Goal: Transaction & Acquisition: Purchase product/service

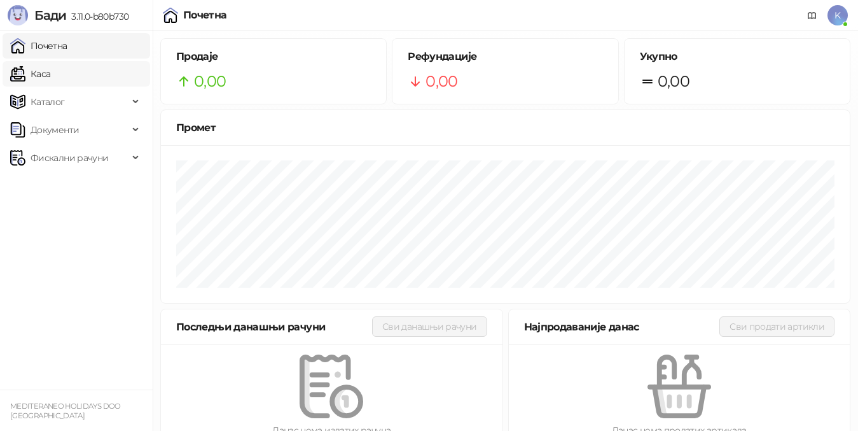
click at [47, 73] on link "Каса" at bounding box center [30, 73] width 40 height 25
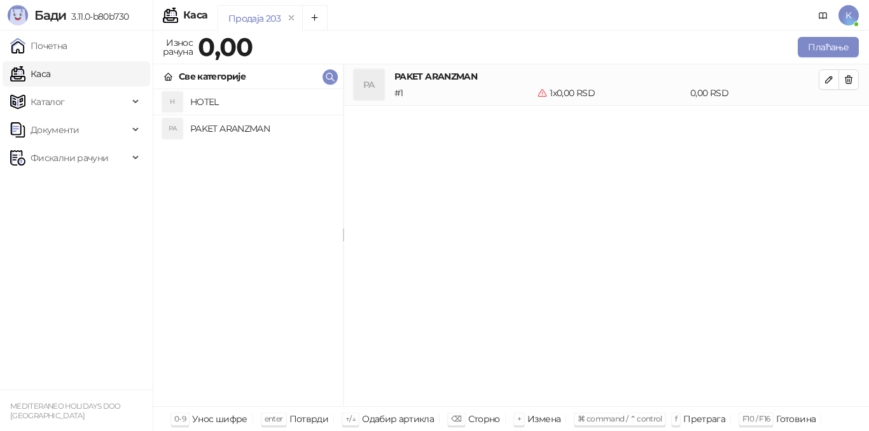
click at [255, 127] on h4 "PAKET ARANZMAN" at bounding box center [261, 128] width 142 height 20
click at [820, 52] on button "Плаћање" at bounding box center [828, 47] width 61 height 20
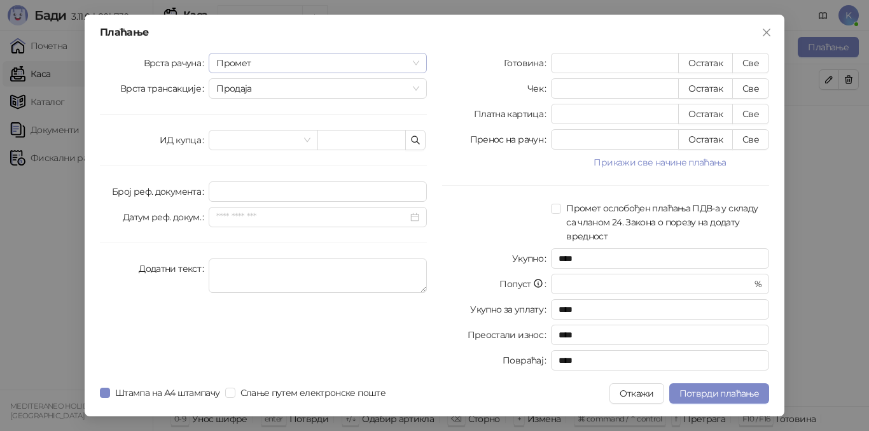
click at [260, 68] on span "Промет" at bounding box center [317, 62] width 203 height 19
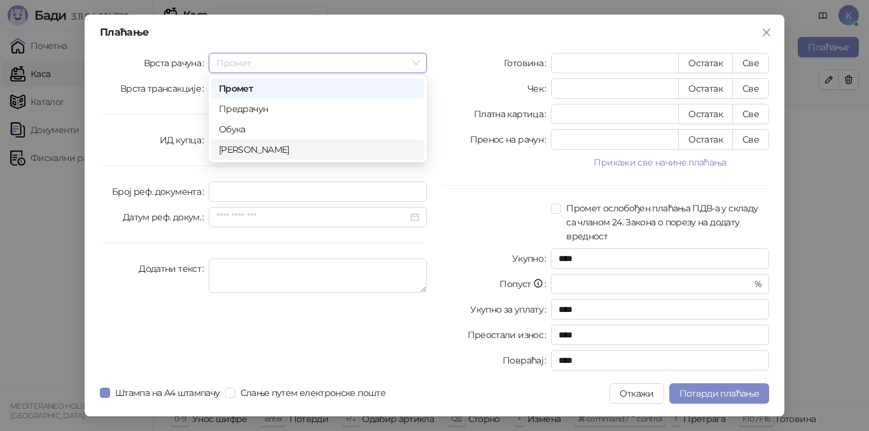
click at [255, 152] on div "[PERSON_NAME]" at bounding box center [318, 149] width 198 height 14
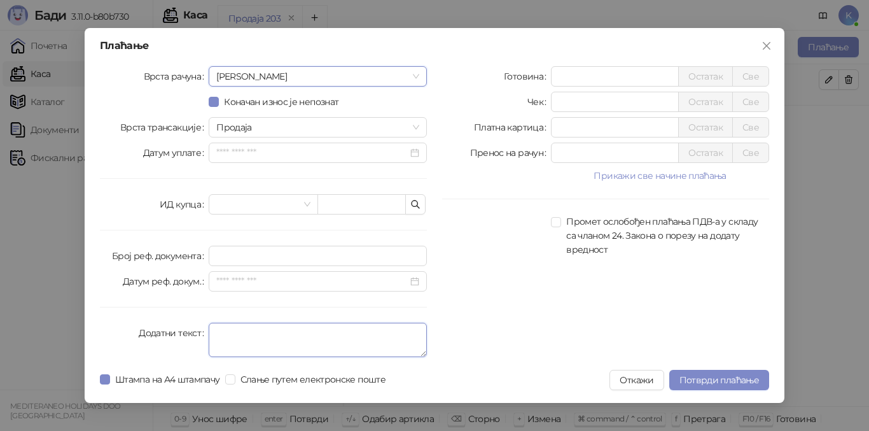
click at [230, 331] on textarea "Додатни текст" at bounding box center [318, 339] width 218 height 34
type textarea "*********"
drag, startPoint x: 574, startPoint y: 83, endPoint x: 526, endPoint y: 76, distance: 48.8
click at [526, 76] on div "Готовина * Остатак Све" at bounding box center [605, 76] width 327 height 20
type input "*****"
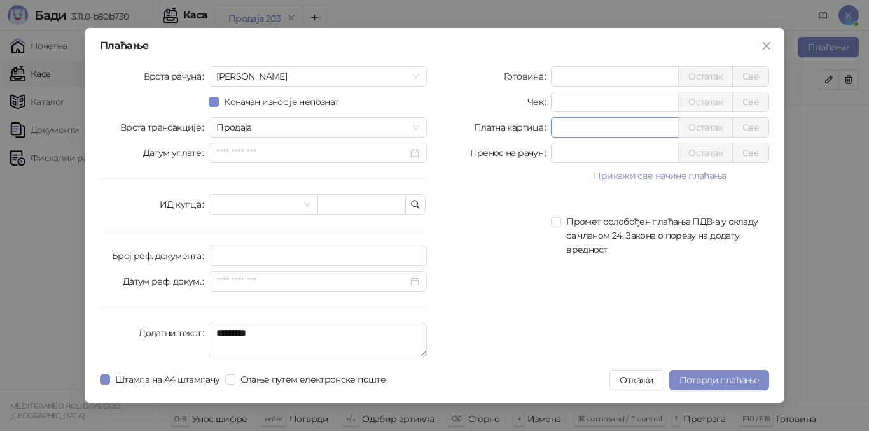
drag, startPoint x: 564, startPoint y: 127, endPoint x: 535, endPoint y: 127, distance: 28.6
click at [535, 127] on div "Платна картица * Остатак Све" at bounding box center [605, 127] width 327 height 20
type input "*****"
click at [710, 384] on span "Потврди плаћање" at bounding box center [719, 379] width 80 height 11
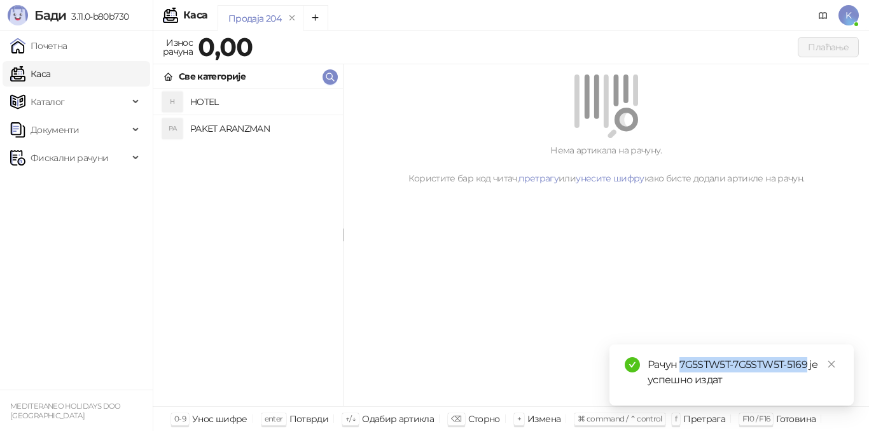
drag, startPoint x: 680, startPoint y: 363, endPoint x: 805, endPoint y: 361, distance: 125.3
click at [805, 361] on div "Рачун 7G5STW5T-7G5STW5T-5169 је успешно издат" at bounding box center [742, 372] width 191 height 31
copy div "7G5STW5T-7G5STW5T-5169"
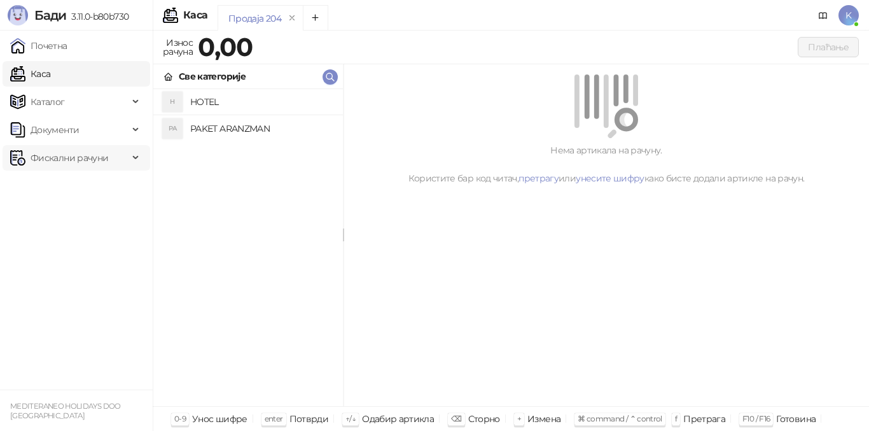
click at [66, 156] on span "Фискални рачуни" at bounding box center [70, 157] width 78 height 25
click at [74, 186] on link "Издати рачуни" at bounding box center [57, 185] width 85 height 25
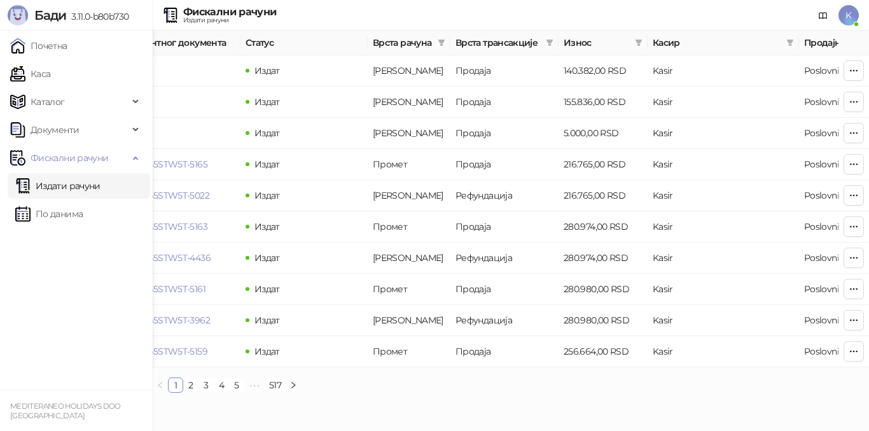
scroll to position [0, 429]
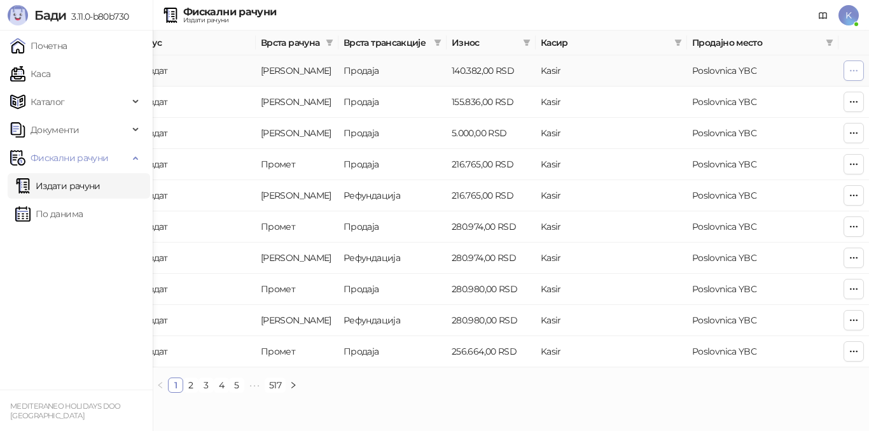
click at [854, 73] on icon "button" at bounding box center [853, 71] width 10 height 10
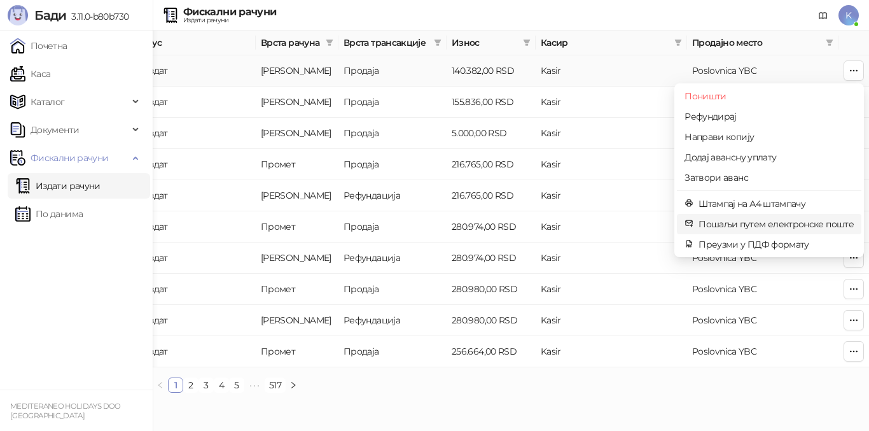
click at [758, 223] on span "Пошаљи путем електронске поште" at bounding box center [775, 224] width 155 height 14
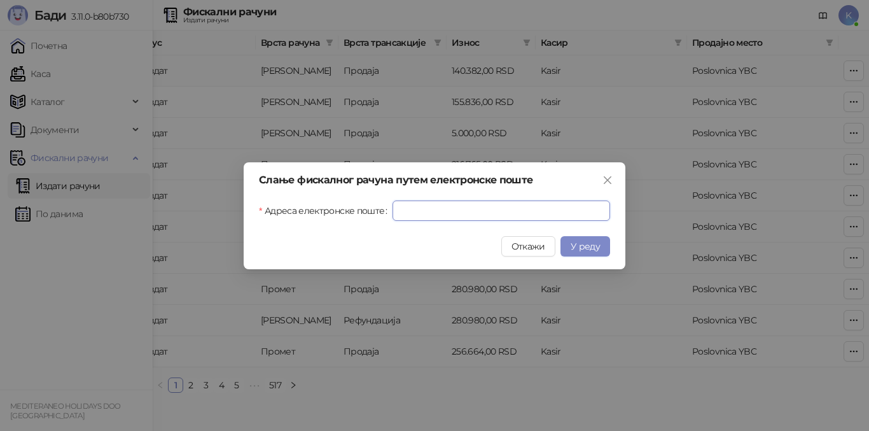
click at [471, 210] on input "Адреса електронске поште" at bounding box center [501, 210] width 218 height 20
paste input "**********"
type input "**********"
click at [592, 246] on span "У реду" at bounding box center [585, 245] width 29 height 11
